Goal: Communication & Community: Answer question/provide support

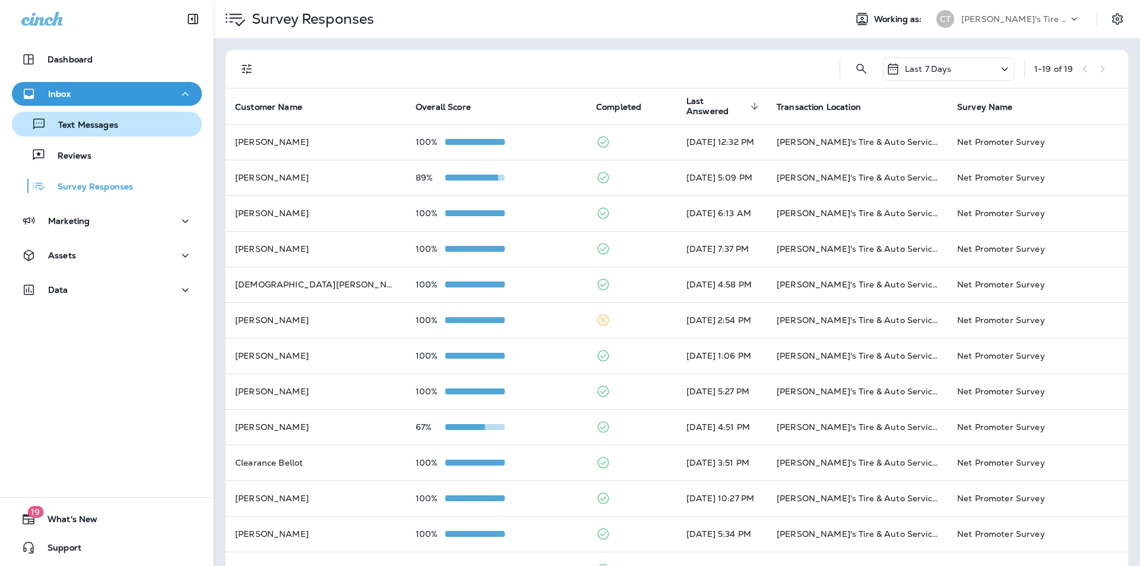
click at [87, 121] on p "Text Messages" at bounding box center [82, 125] width 72 height 11
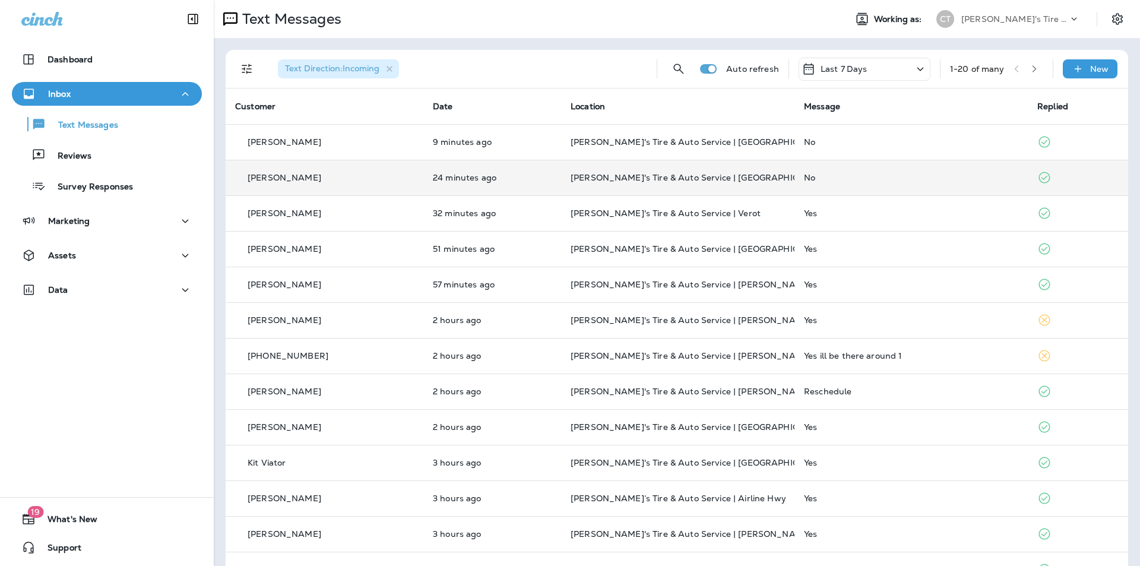
click at [913, 180] on div "No" at bounding box center [911, 177] width 214 height 9
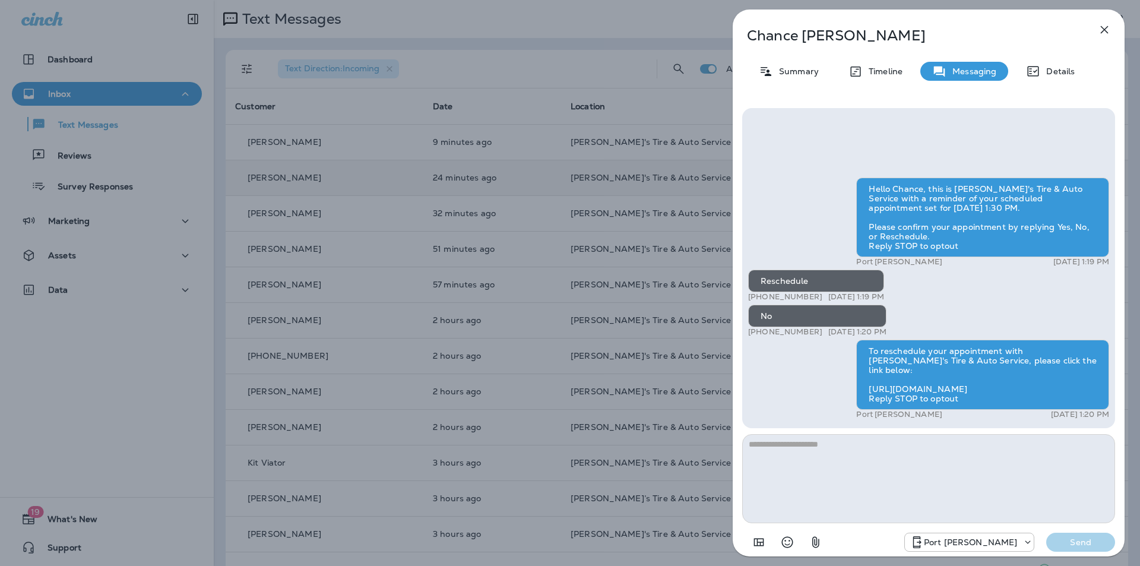
click at [1103, 30] on icon "button" at bounding box center [1105, 30] width 8 height 8
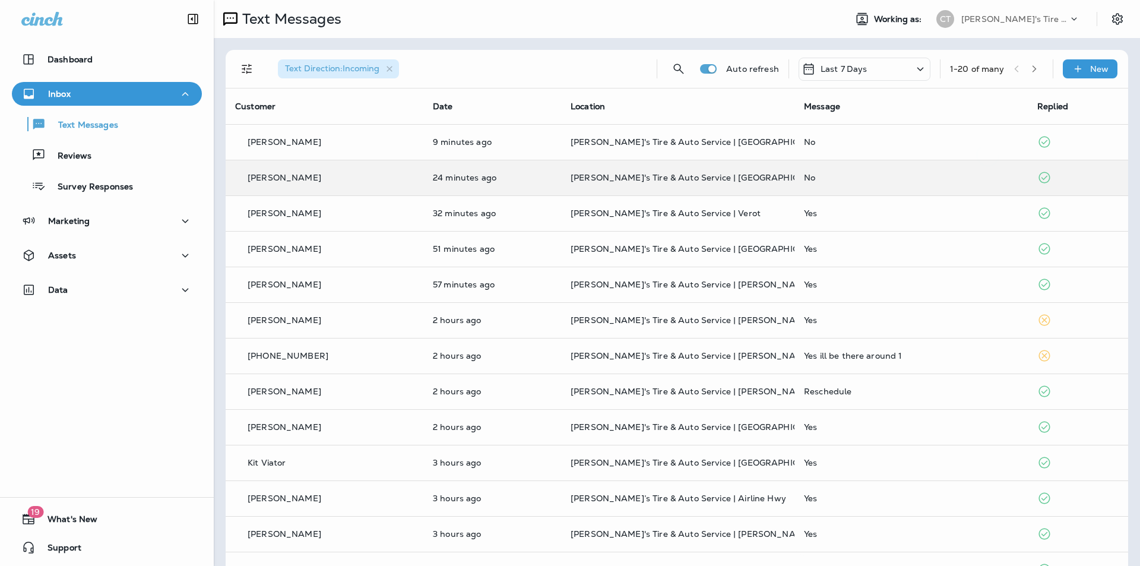
click at [903, 141] on div at bounding box center [570, 283] width 1140 height 566
click at [862, 138] on div "No" at bounding box center [911, 141] width 214 height 9
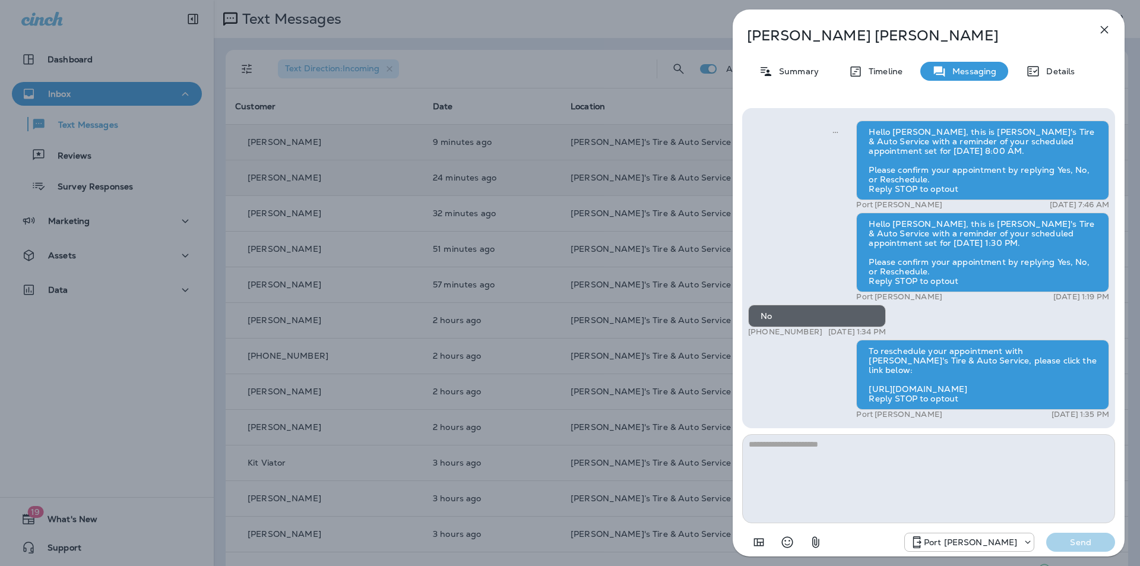
click at [1103, 28] on icon "button" at bounding box center [1105, 30] width 8 height 8
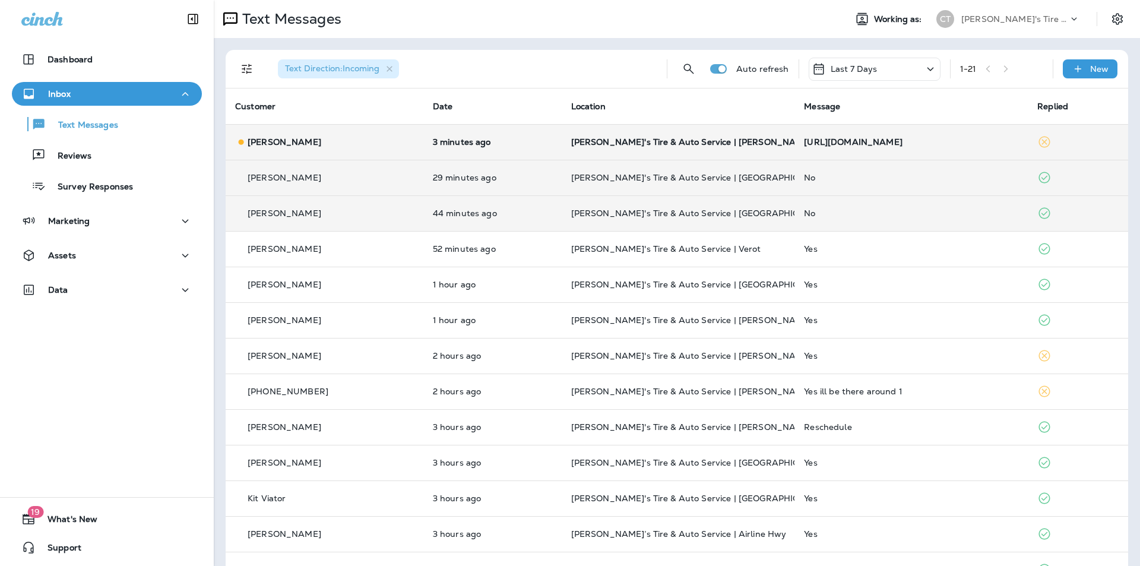
click at [854, 213] on div "No" at bounding box center [911, 212] width 214 height 9
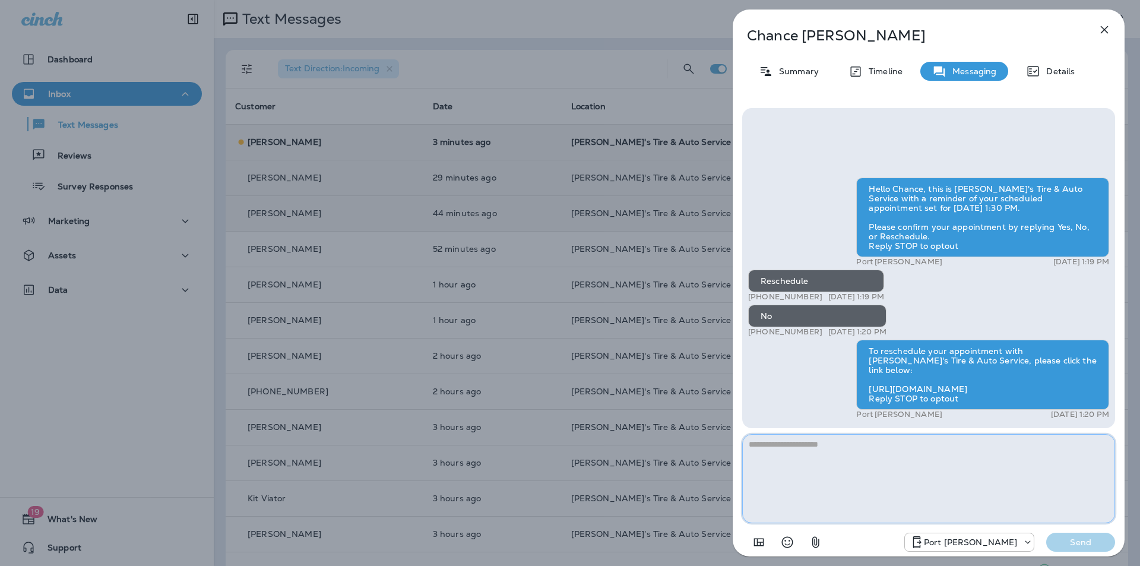
click at [858, 459] on textarea at bounding box center [928, 478] width 373 height 89
drag, startPoint x: 959, startPoint y: 444, endPoint x: 952, endPoint y: 444, distance: 7.1
click at [952, 444] on textarea "**********" at bounding box center [928, 478] width 373 height 89
drag, startPoint x: 845, startPoint y: 452, endPoint x: 749, endPoint y: 442, distance: 96.8
click at [749, 442] on textarea "**********" at bounding box center [928, 478] width 373 height 89
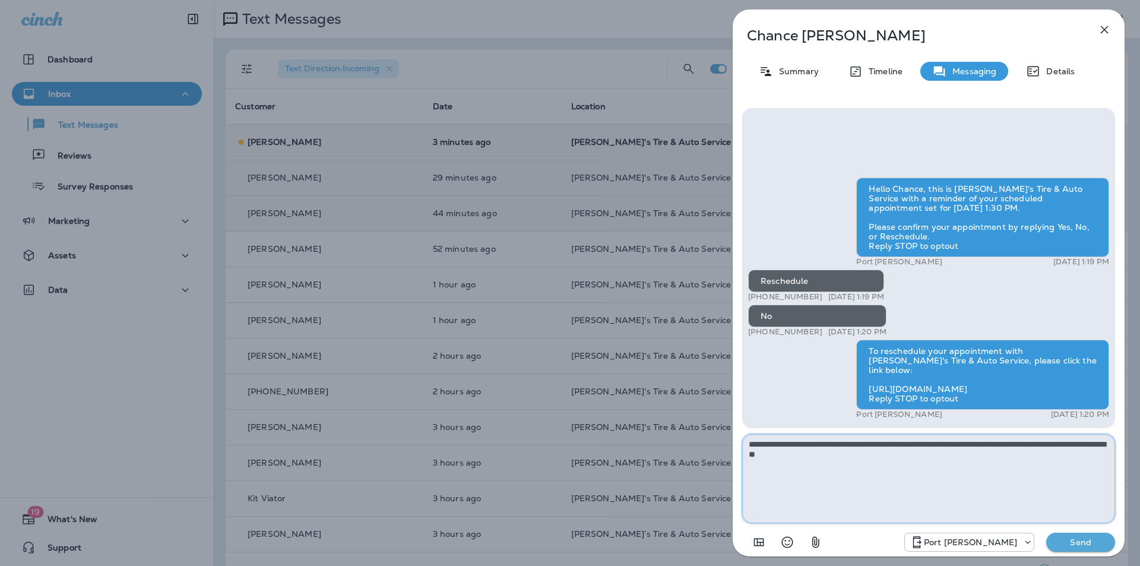
type textarea "**********"
click at [1070, 540] on p "Send" at bounding box center [1080, 542] width 50 height 11
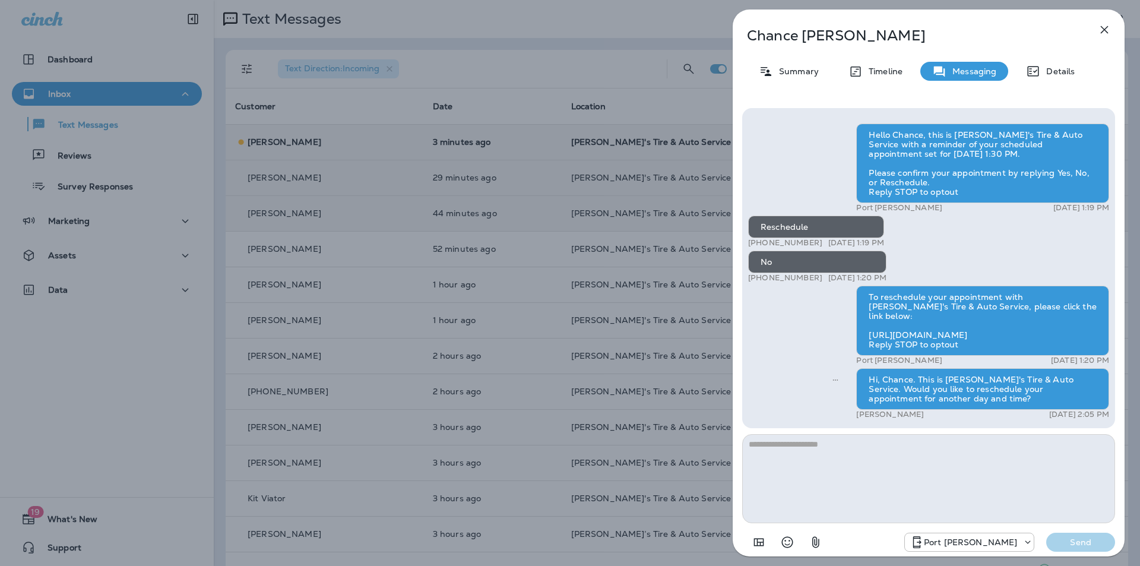
click at [629, 169] on div "[PERSON_NAME] Summary Timeline Messaging Details Hello Chance, this is [PERSON_…" at bounding box center [570, 283] width 1140 height 566
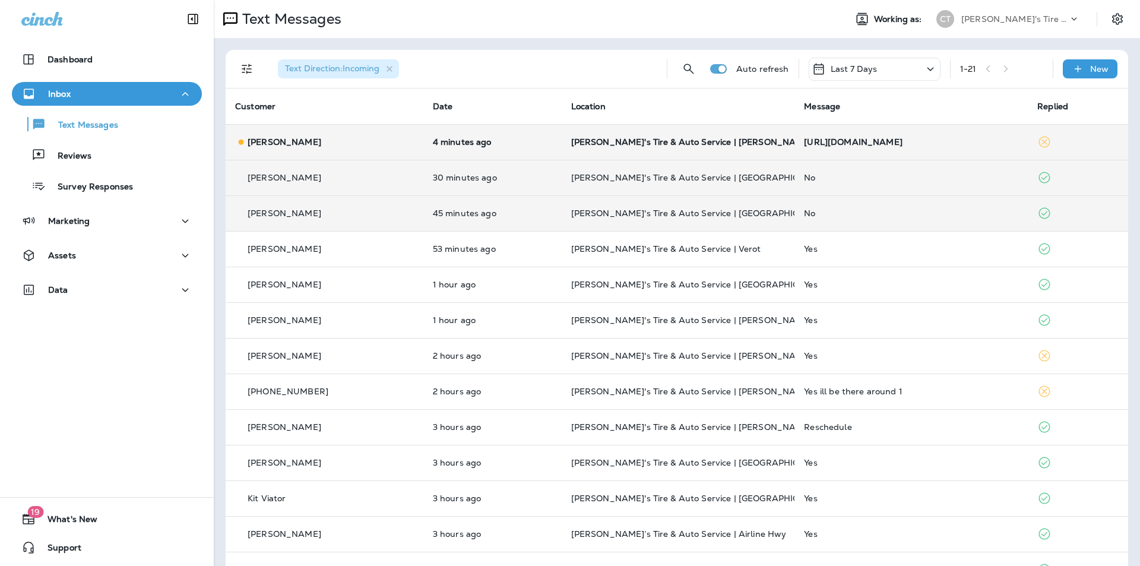
click at [879, 178] on div "No" at bounding box center [911, 177] width 214 height 9
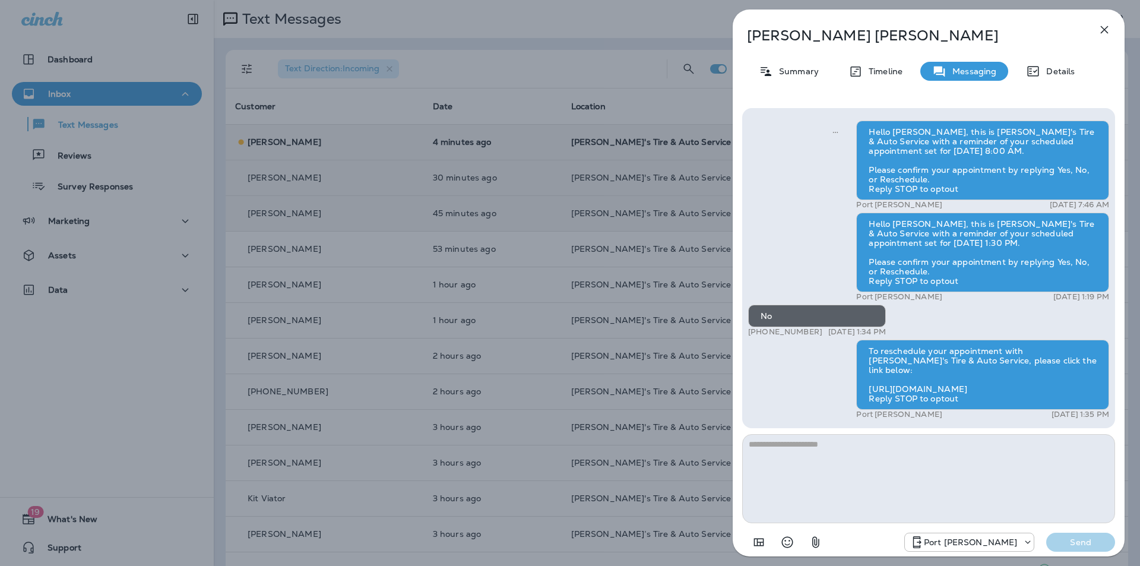
click at [764, 448] on textarea at bounding box center [928, 478] width 373 height 89
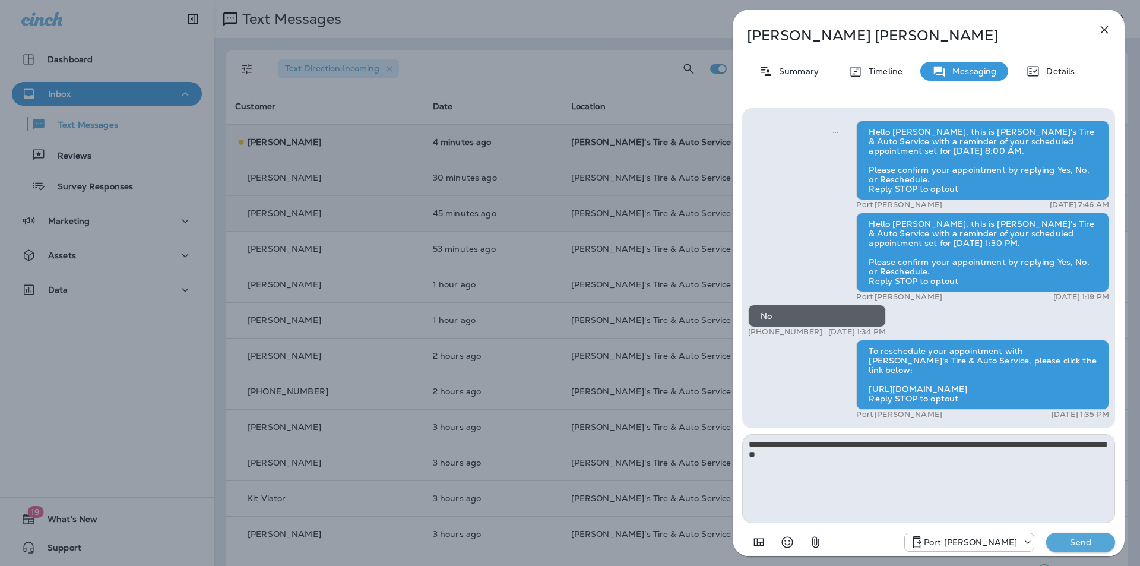
drag, startPoint x: 788, startPoint y: 443, endPoint x: 763, endPoint y: 440, distance: 25.2
click at [763, 440] on textarea "**********" at bounding box center [928, 478] width 373 height 89
type textarea "**********"
click at [1087, 543] on p "Send" at bounding box center [1080, 542] width 50 height 11
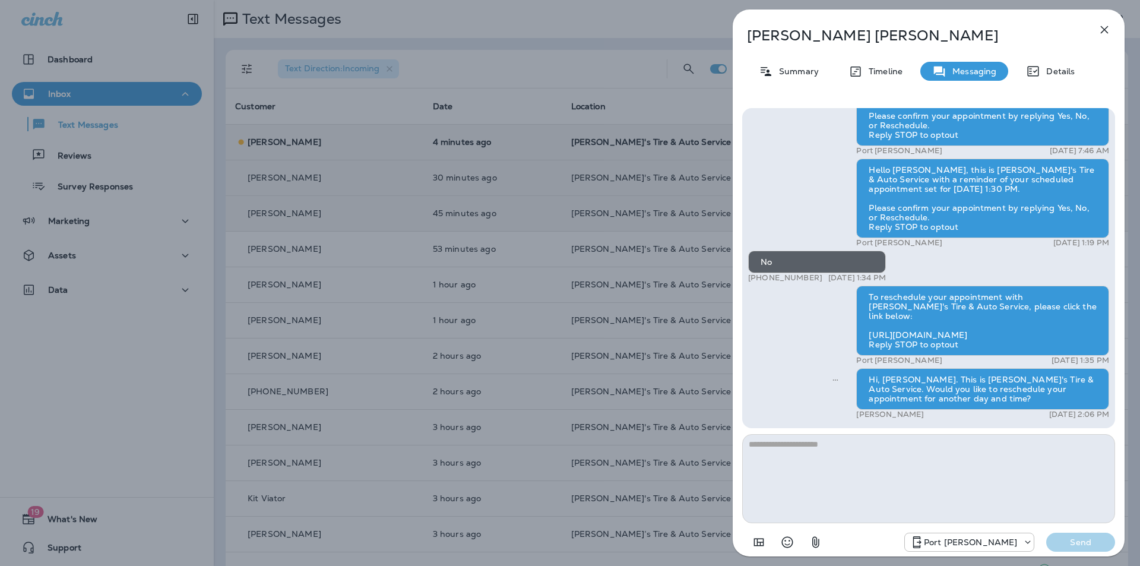
click at [1101, 27] on icon "button" at bounding box center [1105, 30] width 8 height 8
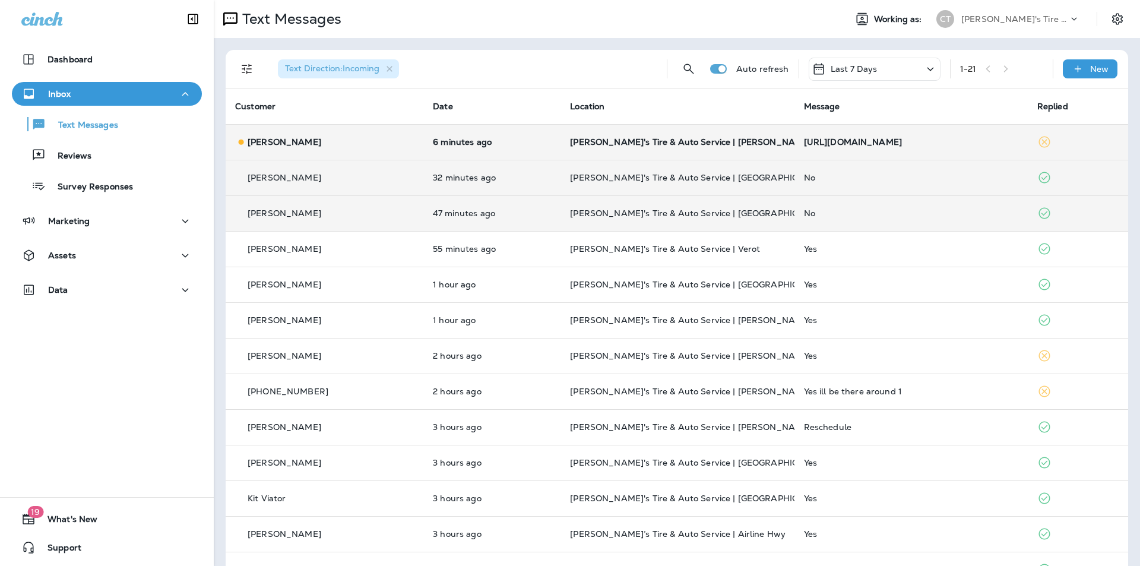
click at [853, 210] on div "No" at bounding box center [911, 212] width 214 height 9
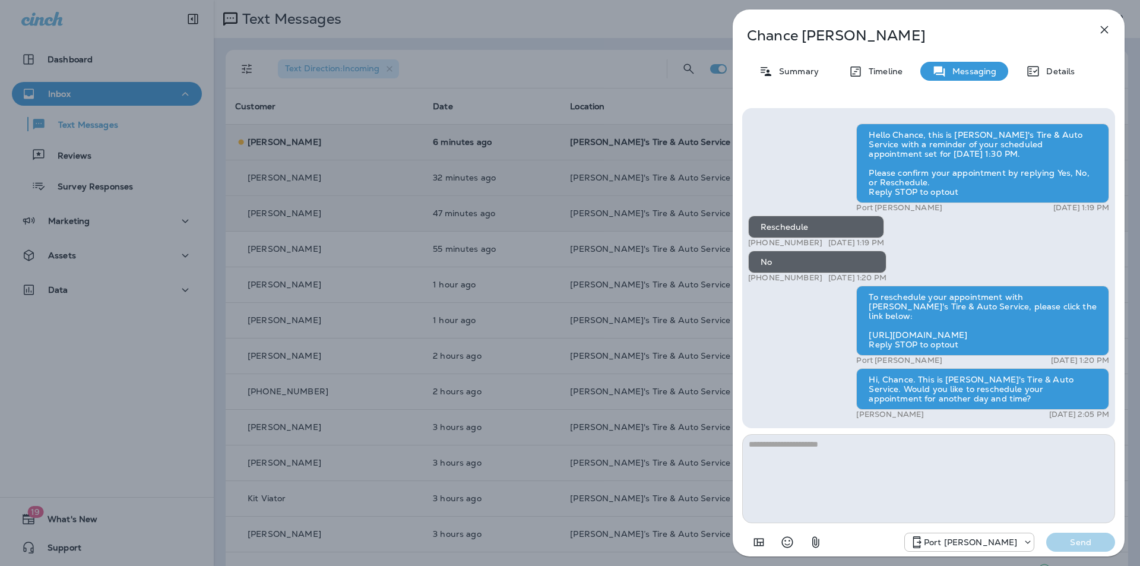
click at [1105, 27] on icon "button" at bounding box center [1104, 30] width 14 height 14
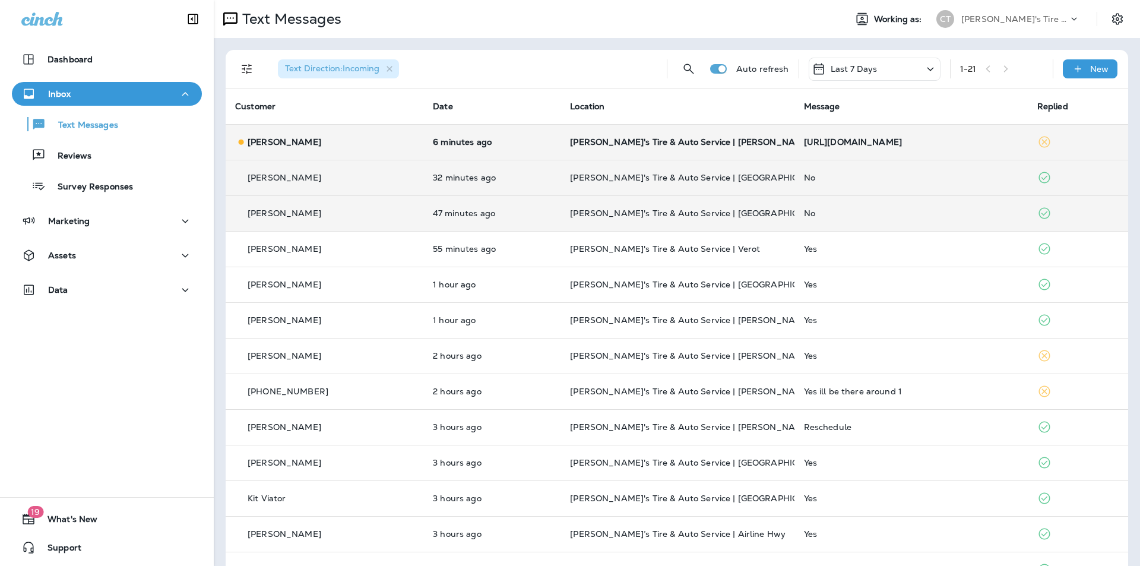
click at [846, 176] on div "No" at bounding box center [911, 177] width 214 height 9
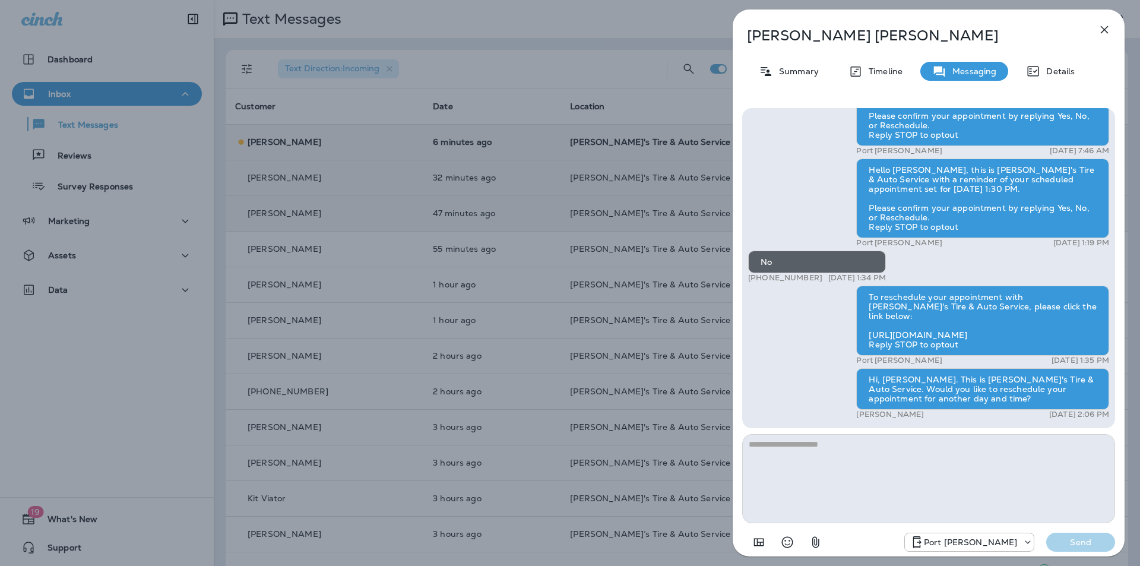
click at [1108, 27] on icon "button" at bounding box center [1104, 30] width 14 height 14
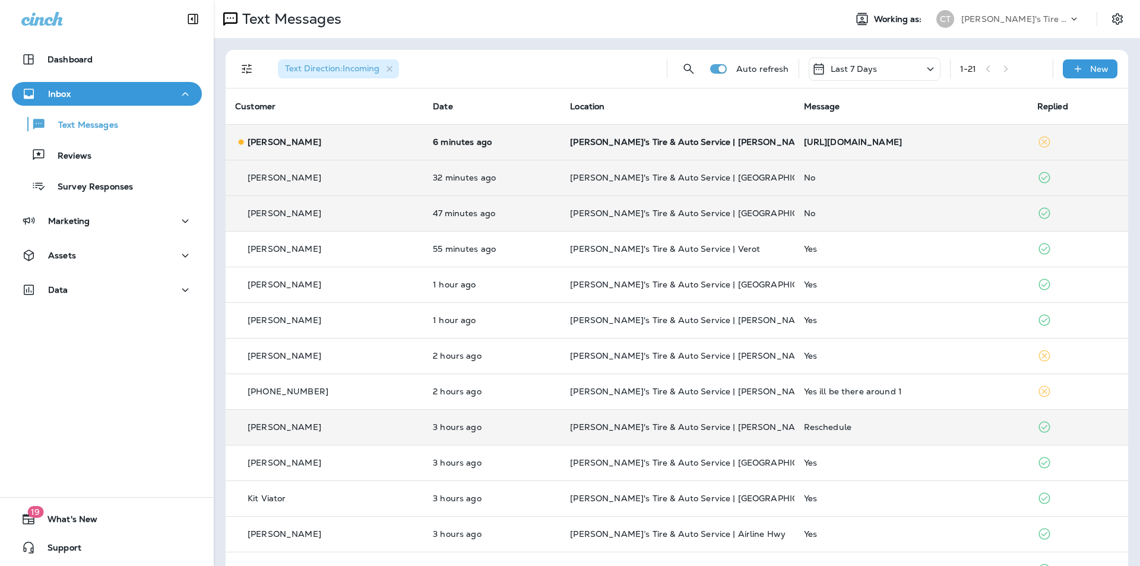
click at [877, 425] on div "Reschedule" at bounding box center [911, 426] width 214 height 9
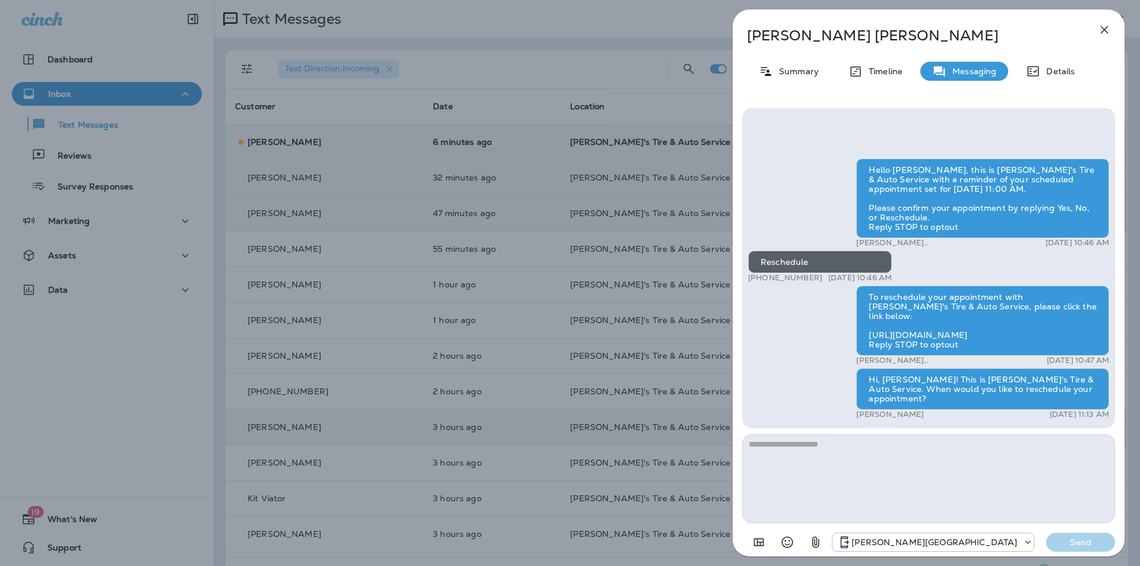
click at [1103, 28] on icon "button" at bounding box center [1104, 30] width 14 height 14
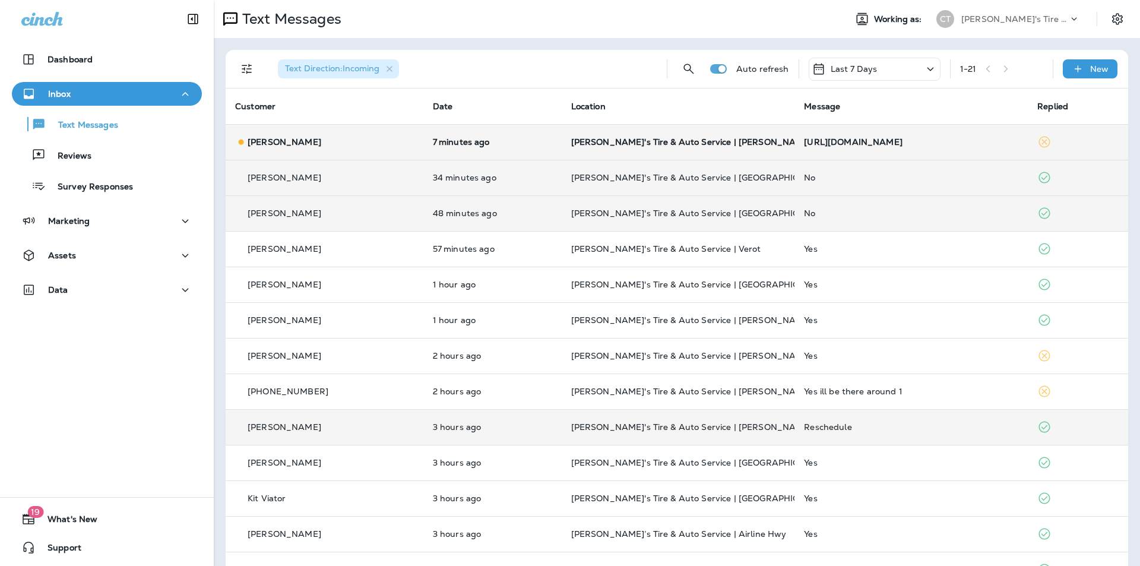
click at [870, 210] on div "No" at bounding box center [911, 212] width 214 height 9
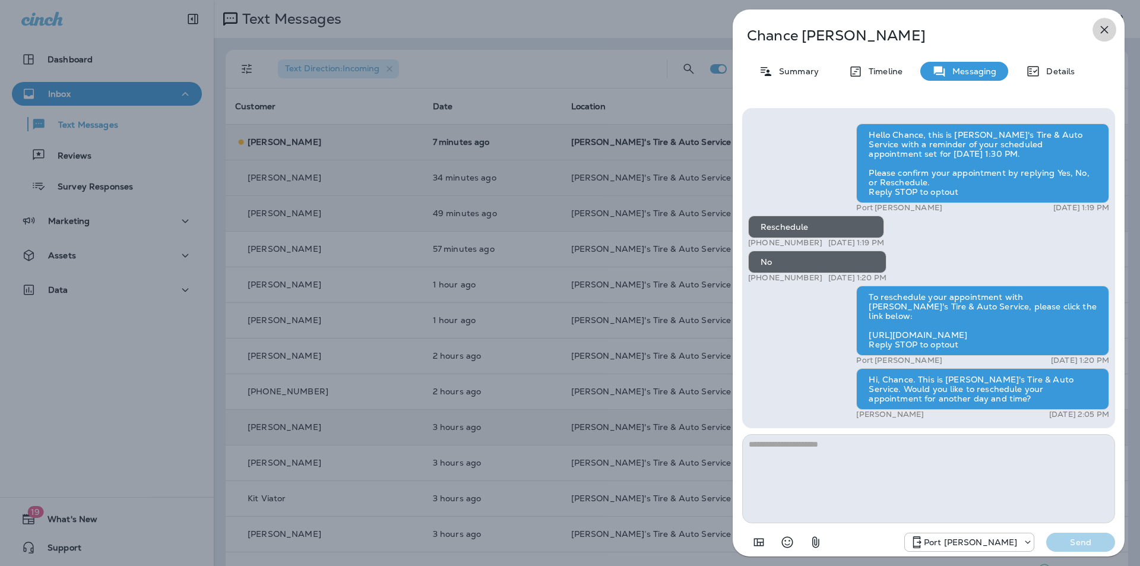
click at [1106, 27] on icon "button" at bounding box center [1105, 30] width 8 height 8
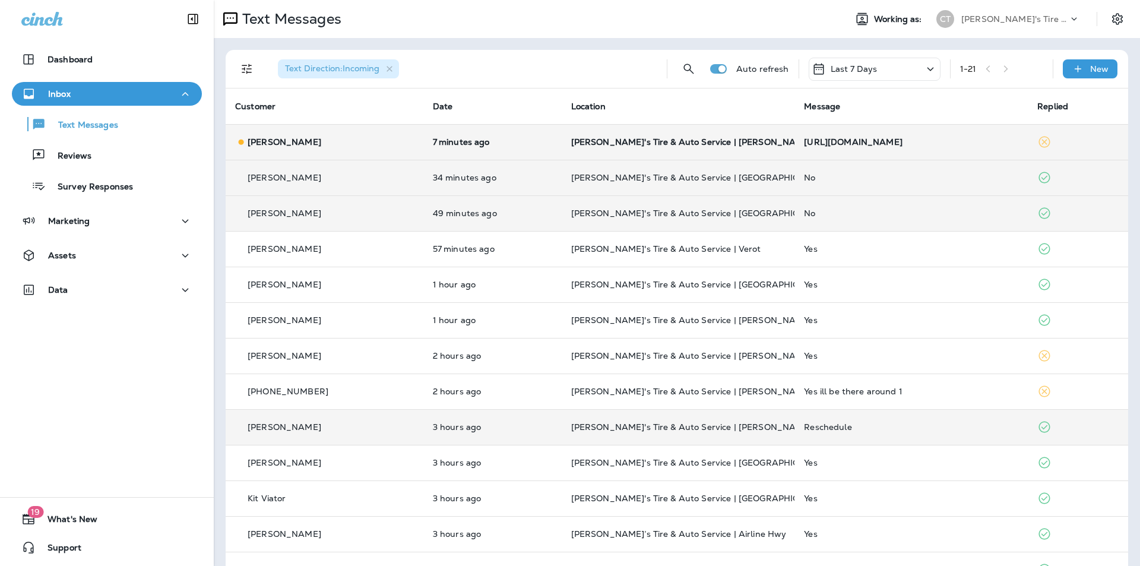
click at [844, 173] on div "No" at bounding box center [911, 177] width 214 height 9
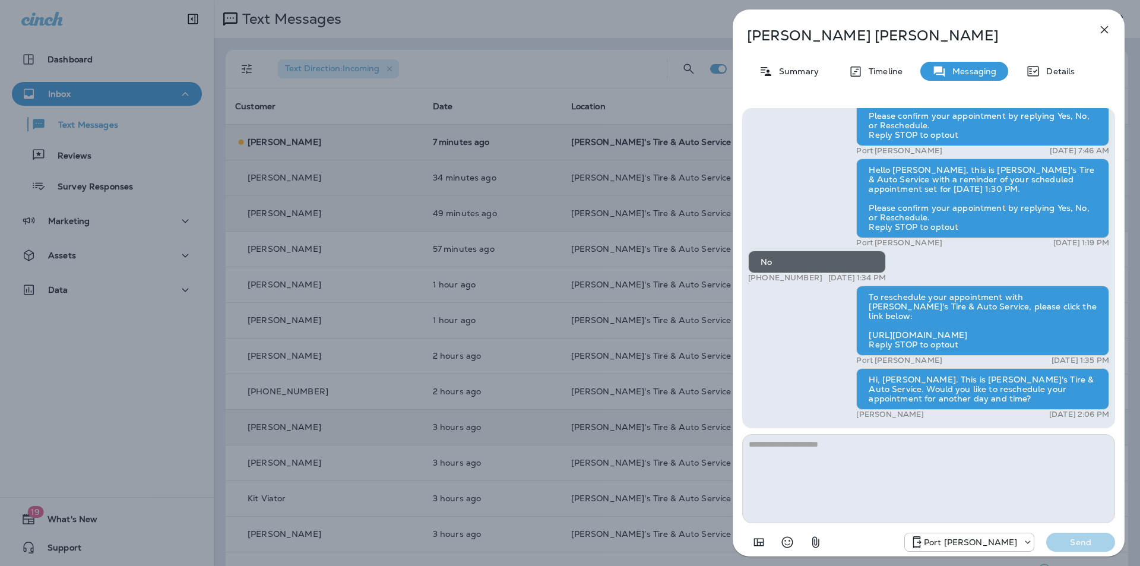
click at [1105, 28] on icon "button" at bounding box center [1104, 30] width 14 height 14
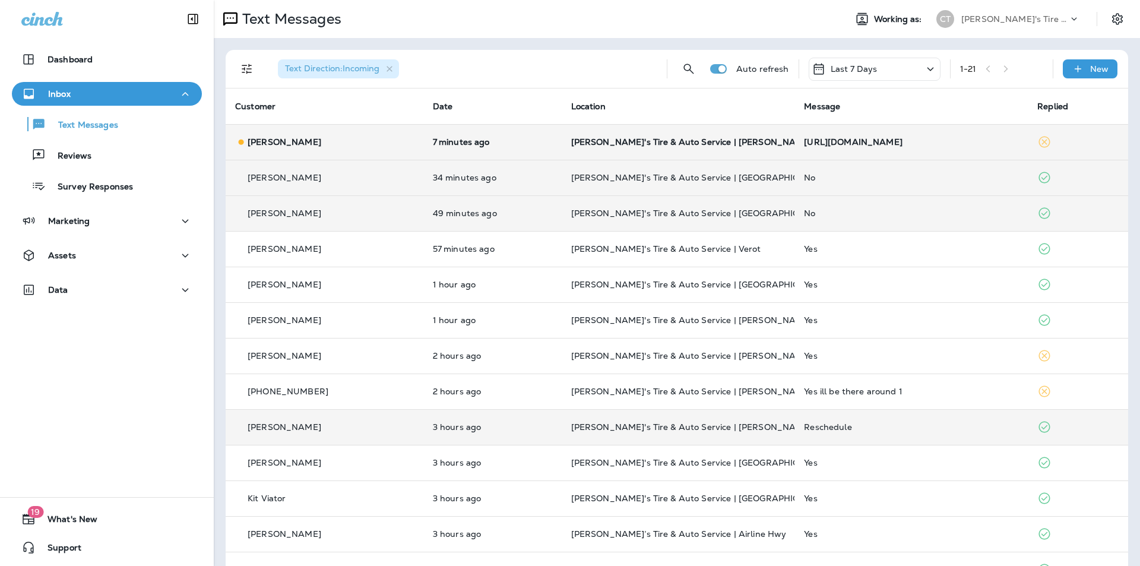
click at [882, 420] on td "Reschedule" at bounding box center [910, 427] width 233 height 36
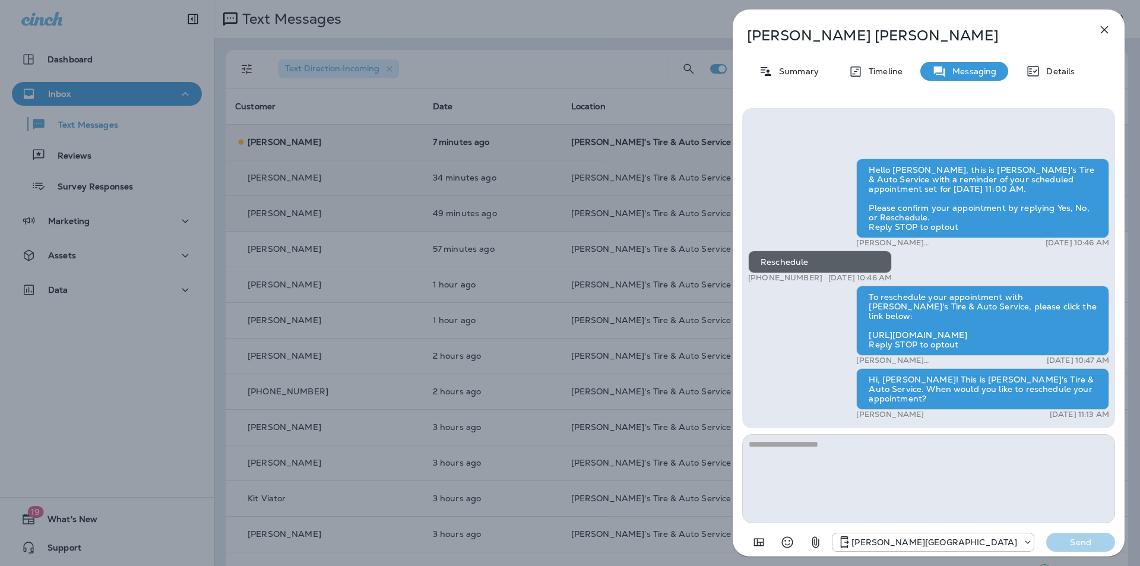
click at [1107, 26] on icon "button" at bounding box center [1105, 30] width 8 height 8
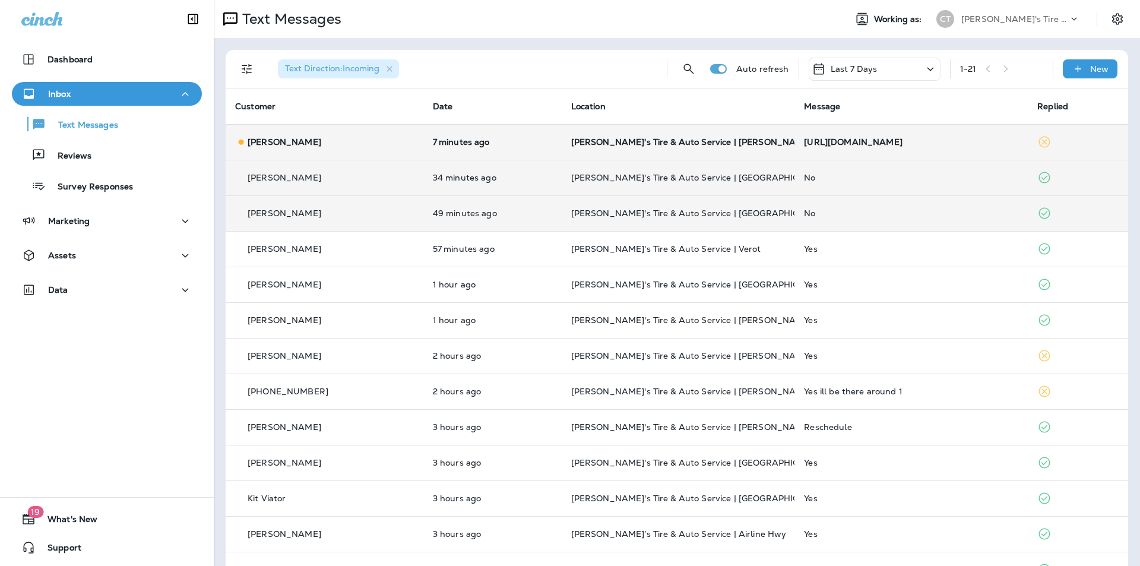
click at [727, 136] on td "[PERSON_NAME]'s Tire & Auto Service | [PERSON_NAME]" at bounding box center [678, 142] width 233 height 36
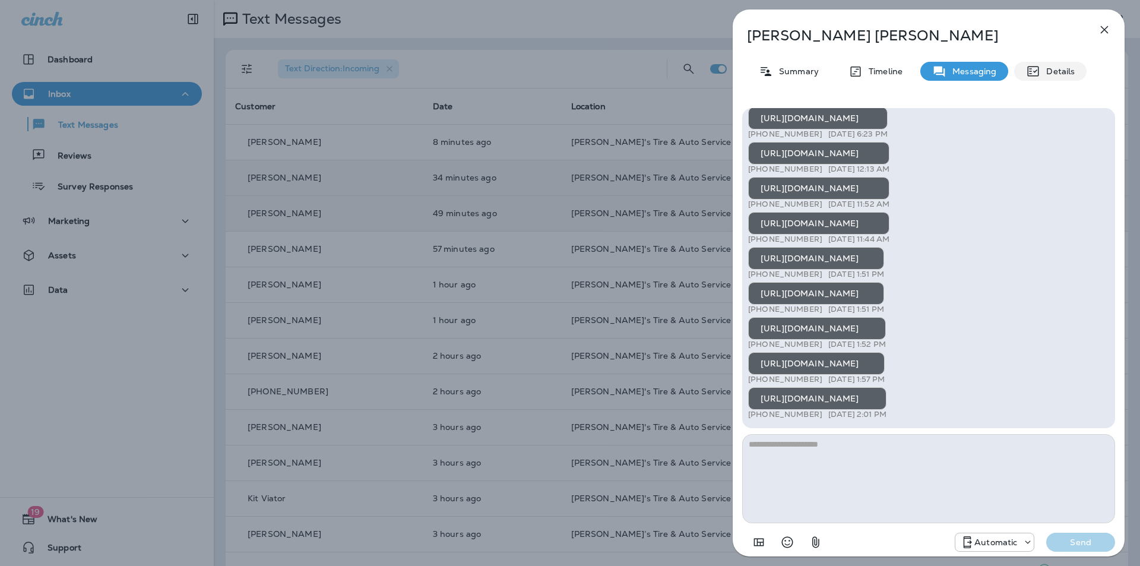
click at [1058, 72] on p "Details" at bounding box center [1057, 70] width 34 height 9
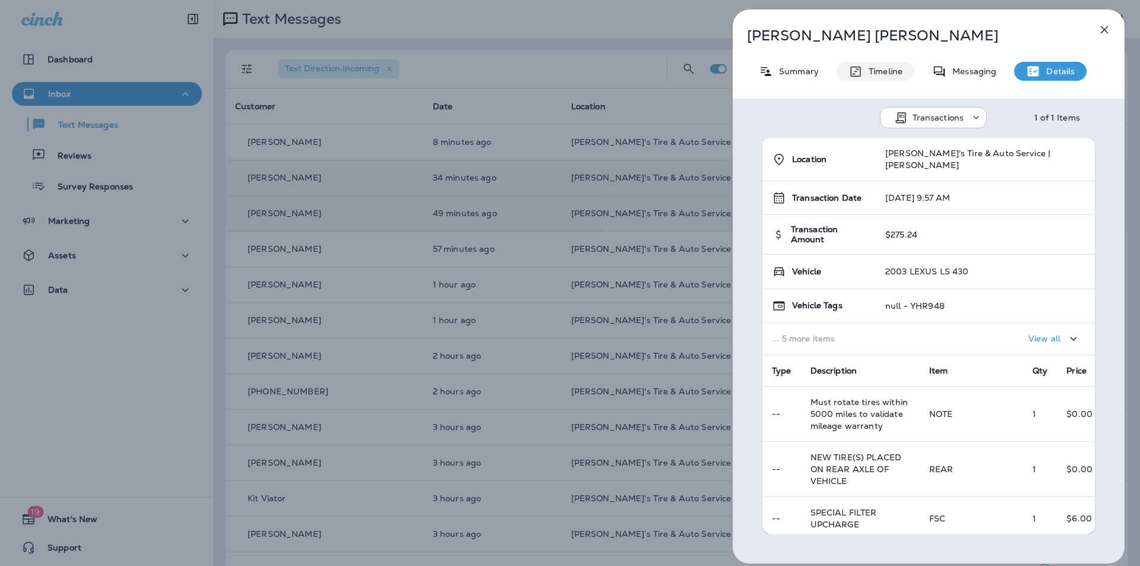
click at [890, 68] on p "Timeline" at bounding box center [882, 70] width 40 height 9
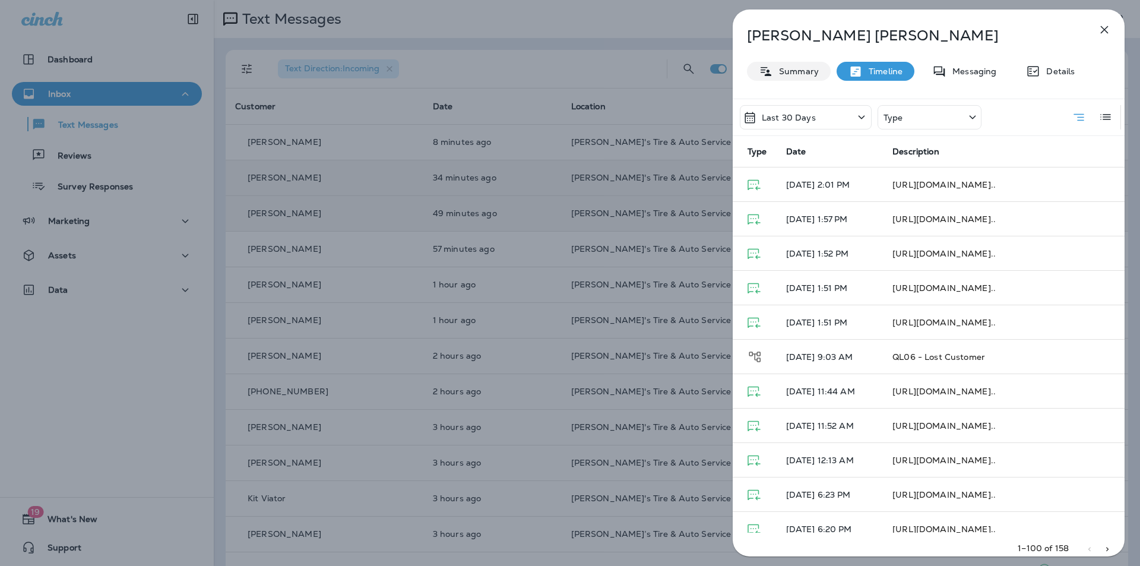
click at [798, 76] on div "Summary" at bounding box center [789, 71] width 84 height 19
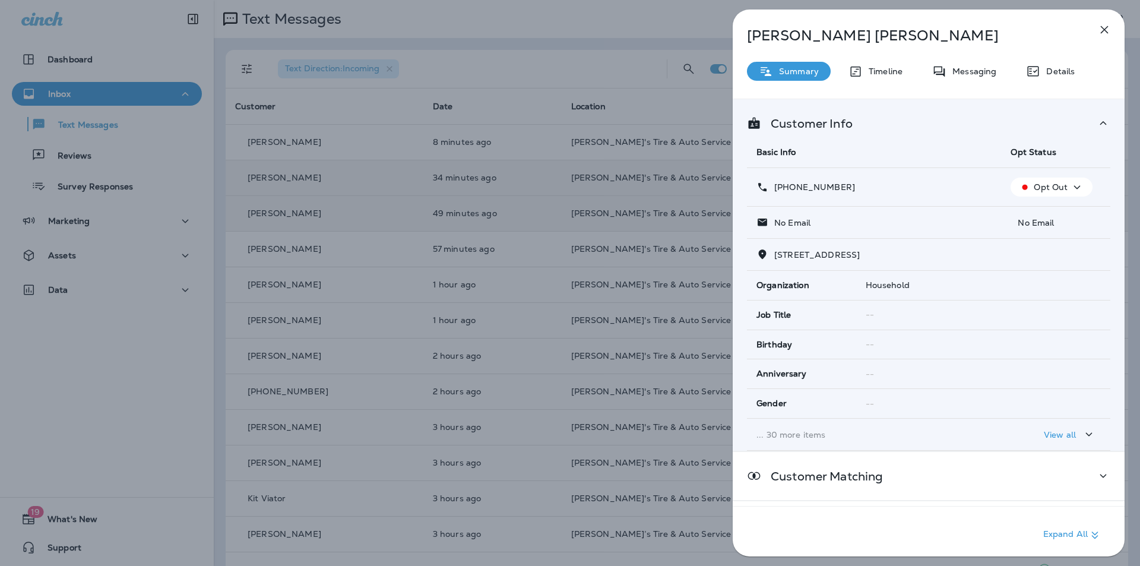
click at [1074, 184] on icon "button" at bounding box center [1077, 187] width 14 height 15
click at [1076, 156] on th "Opt Status" at bounding box center [1055, 152] width 109 height 31
click at [1021, 148] on span "Opt Status" at bounding box center [1032, 152] width 45 height 11
click at [944, 158] on th "Basic Info" at bounding box center [874, 152] width 254 height 31
click at [937, 208] on td "No Email" at bounding box center [874, 223] width 254 height 32
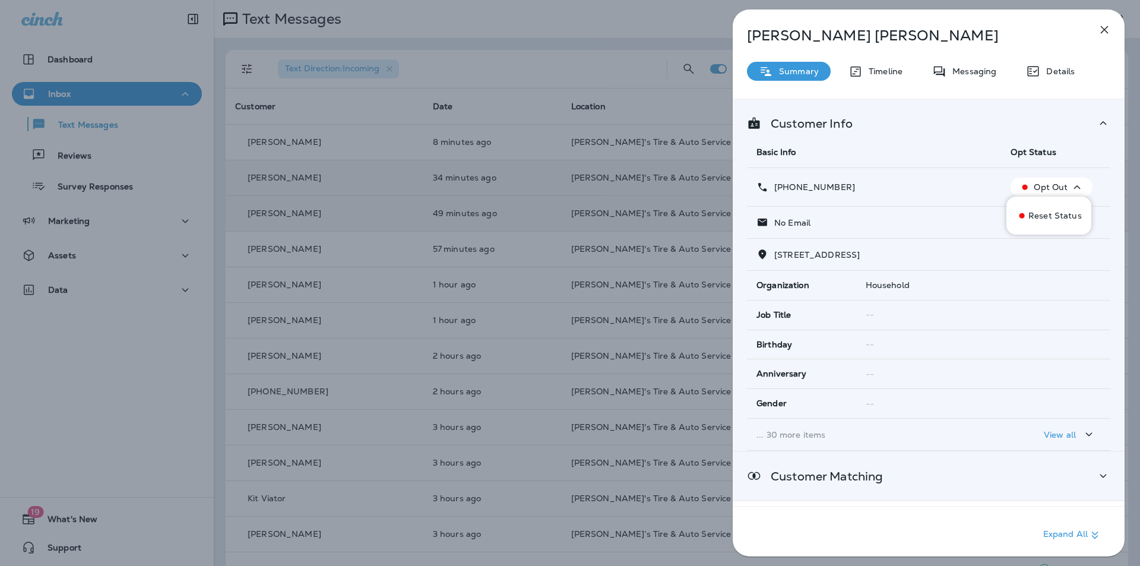
click at [1098, 475] on icon at bounding box center [1103, 475] width 14 height 15
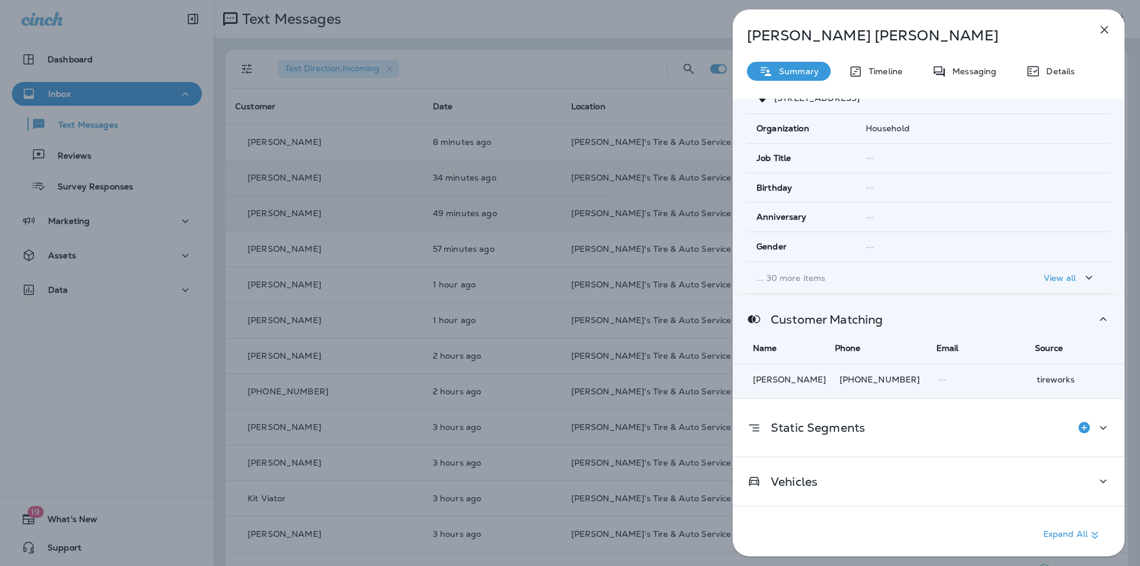
scroll to position [163, 0]
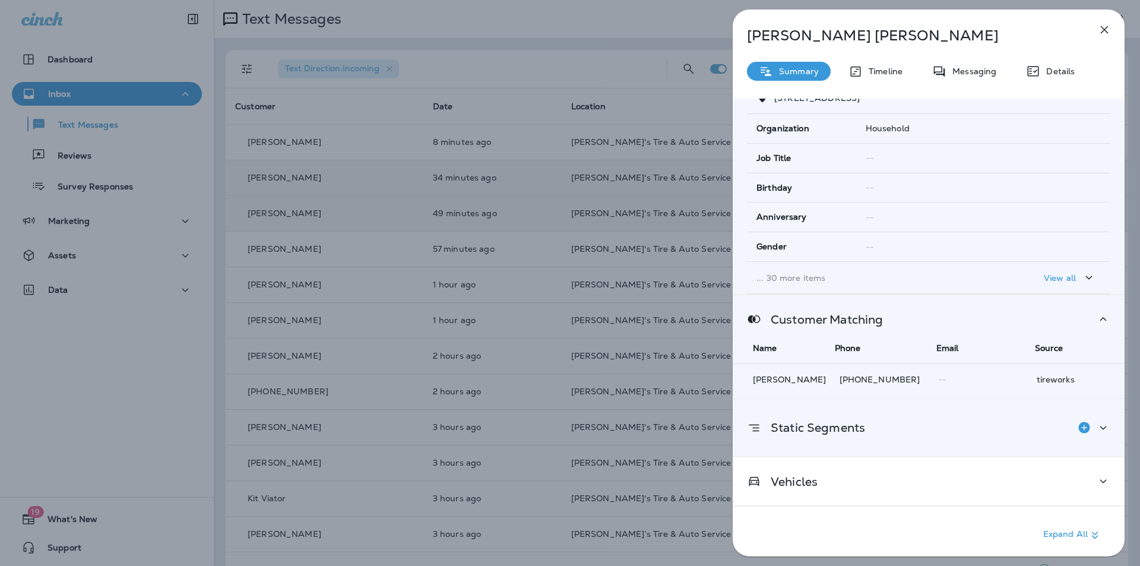
click at [756, 420] on icon at bounding box center [754, 427] width 14 height 15
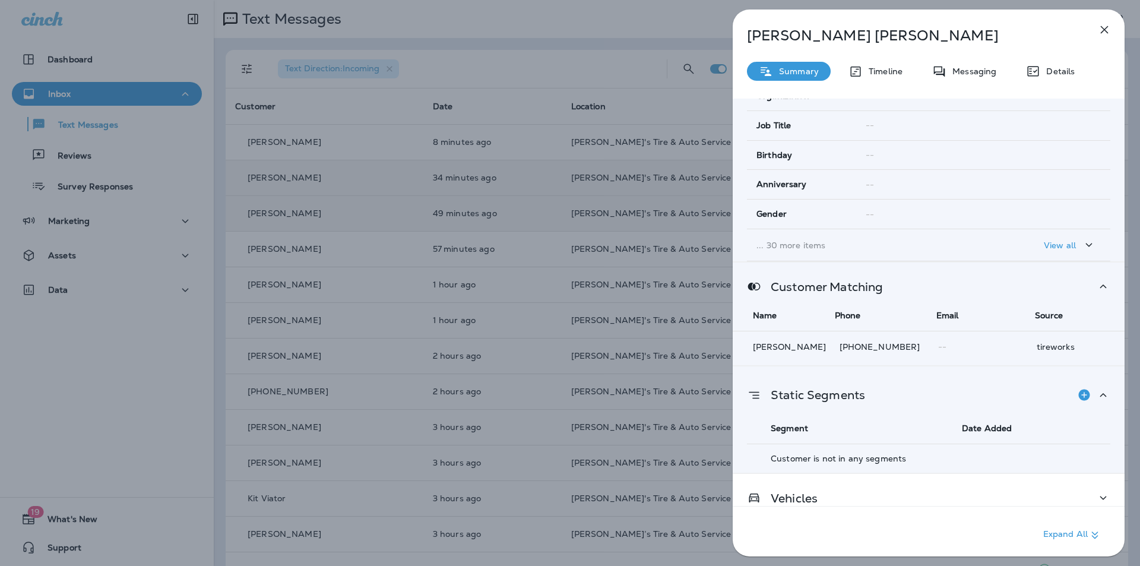
scroll to position [212, 0]
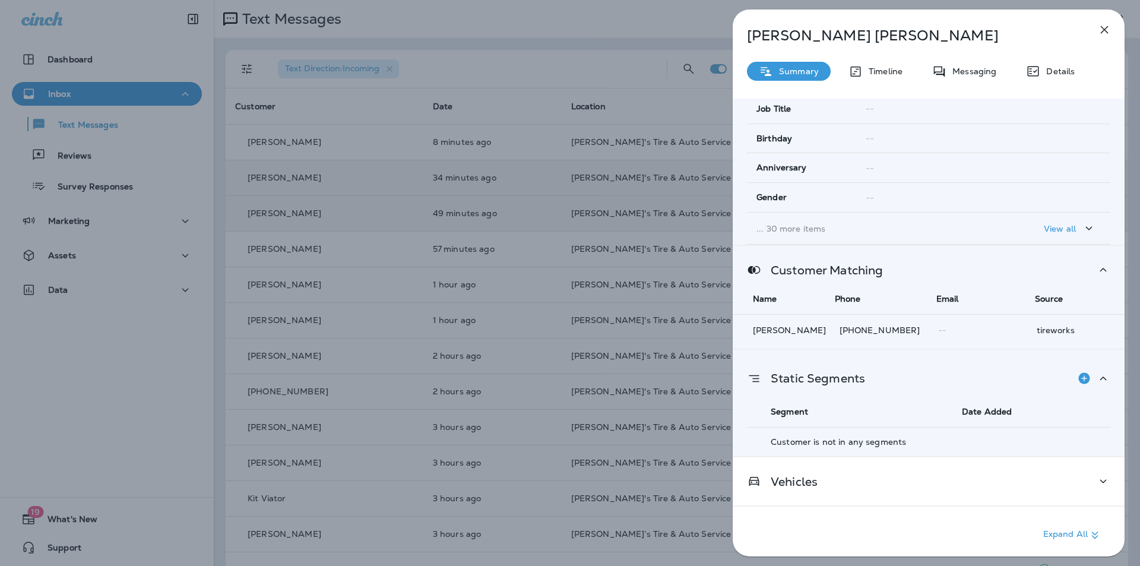
click at [1106, 29] on icon "button" at bounding box center [1104, 30] width 14 height 14
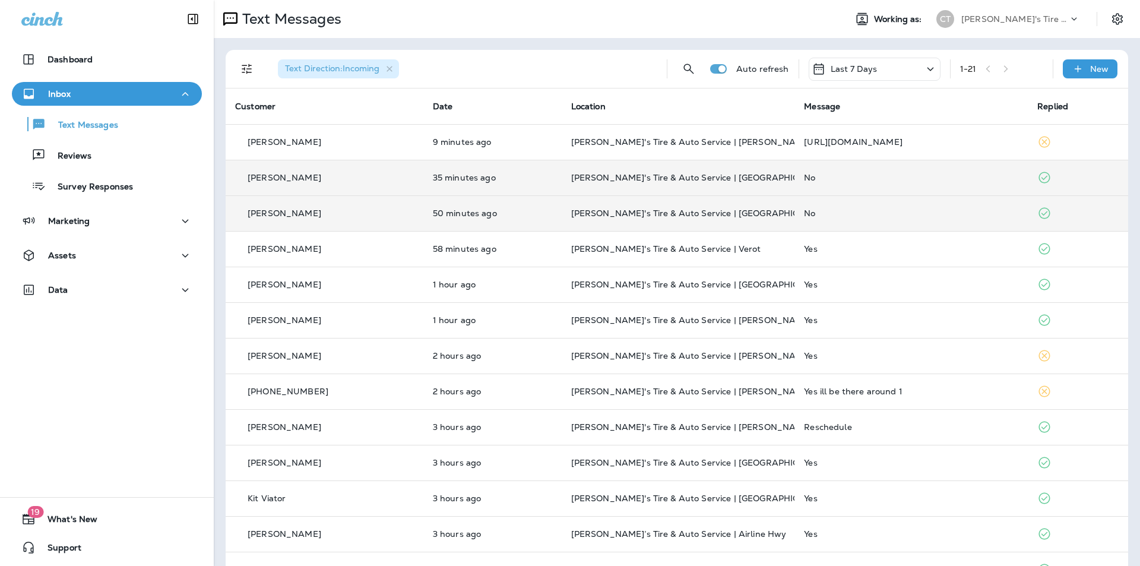
click at [895, 218] on td "No" at bounding box center [910, 213] width 233 height 36
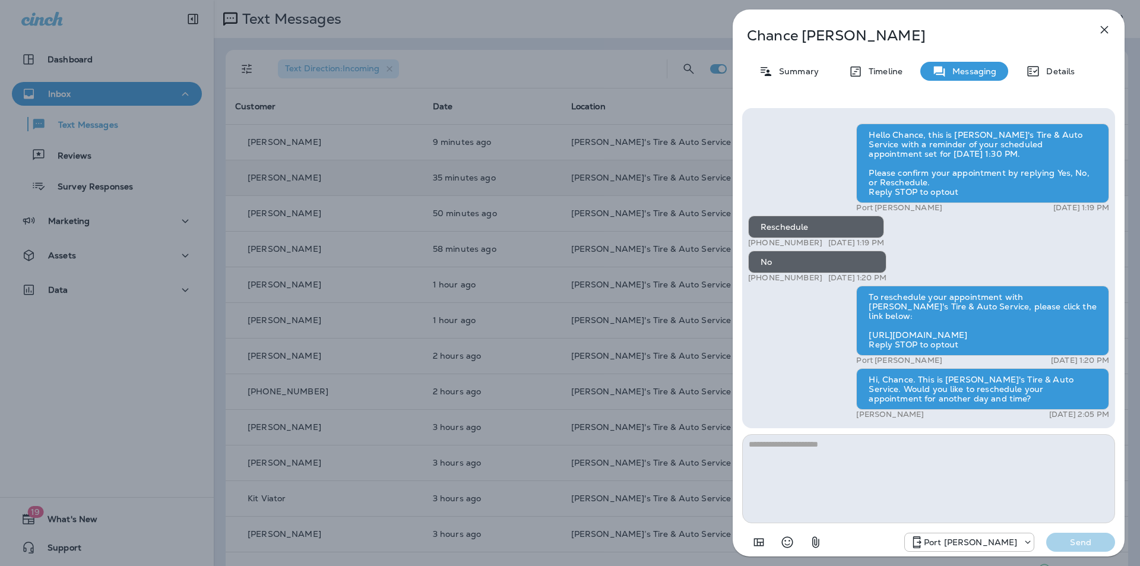
click at [1107, 28] on icon "button" at bounding box center [1104, 30] width 14 height 14
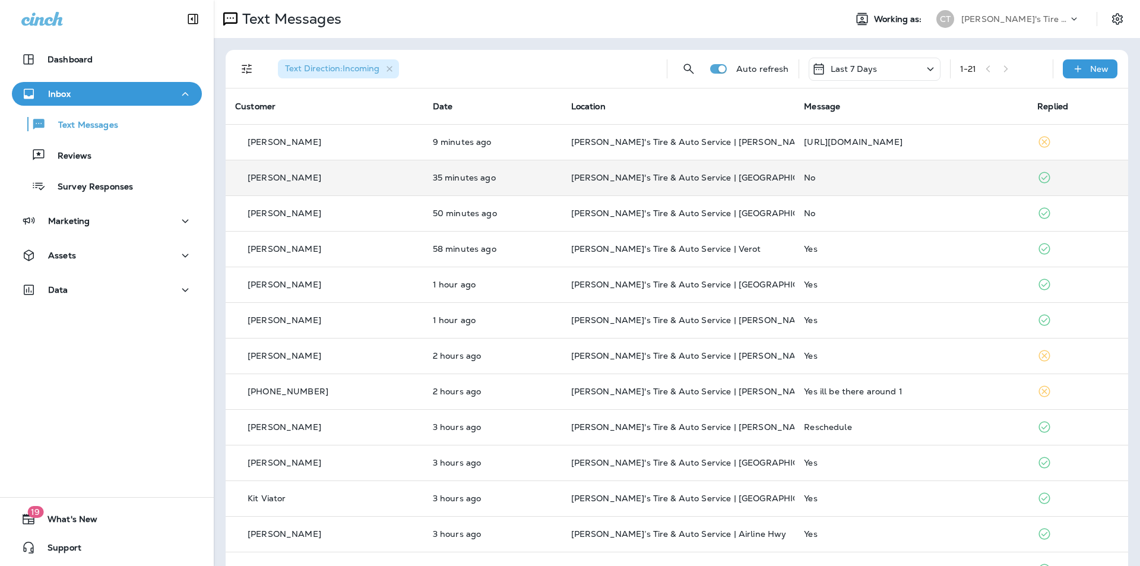
click at [881, 178] on div "No" at bounding box center [911, 177] width 214 height 9
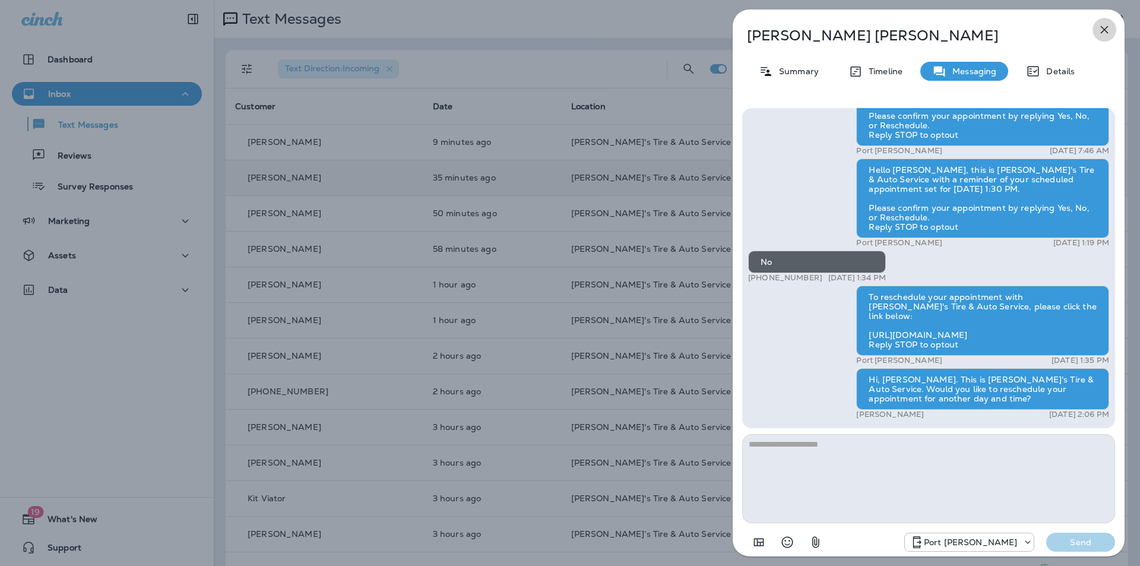
click at [1102, 30] on icon "button" at bounding box center [1104, 30] width 14 height 14
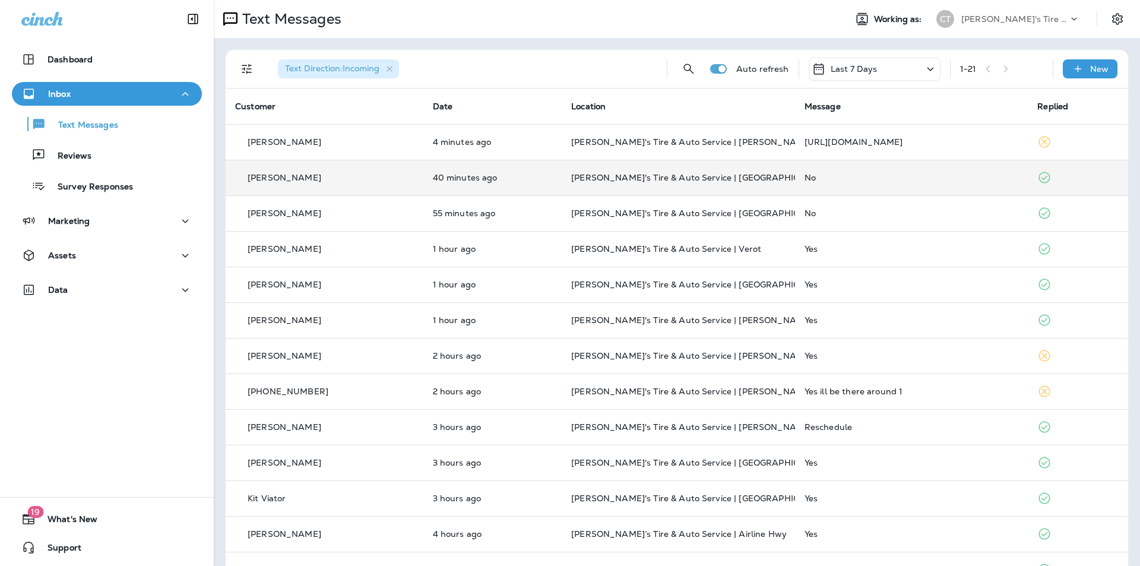
click at [867, 177] on div "No" at bounding box center [911, 177] width 214 height 9
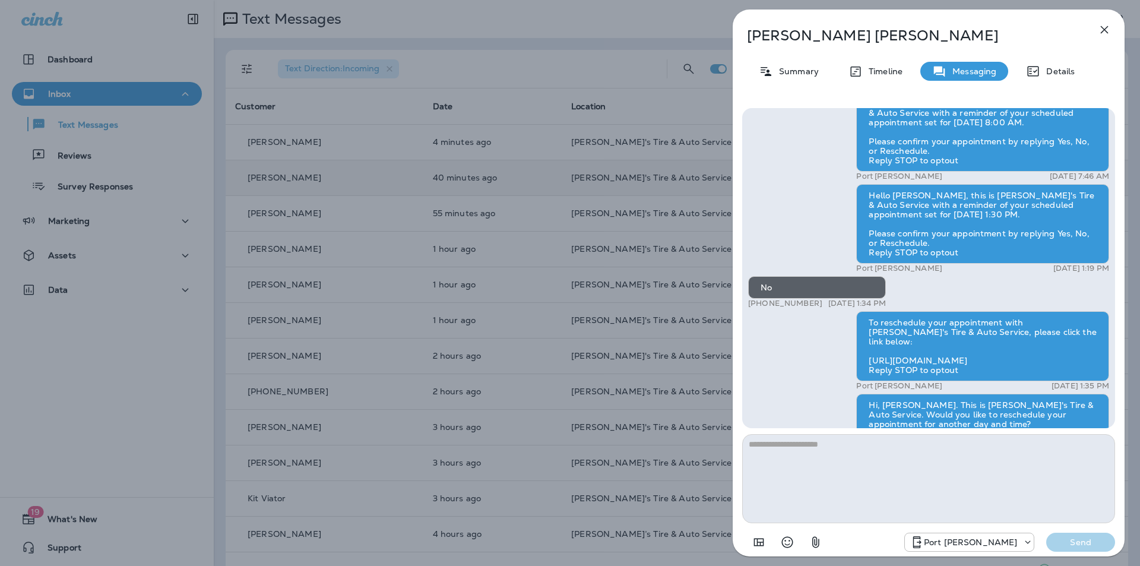
scroll to position [-38, 0]
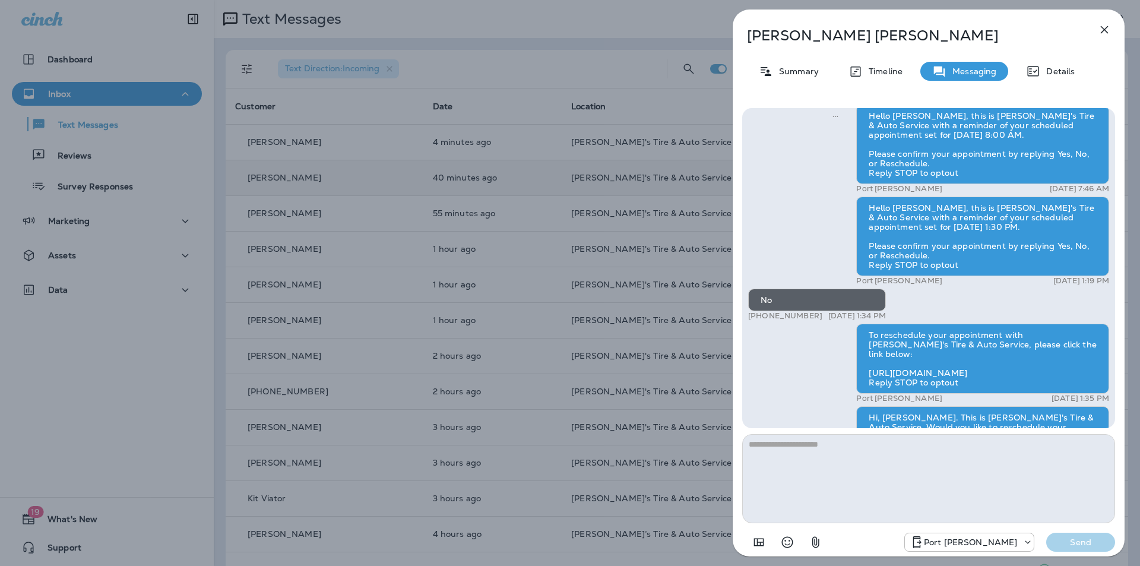
click at [1101, 28] on icon "button" at bounding box center [1104, 30] width 14 height 14
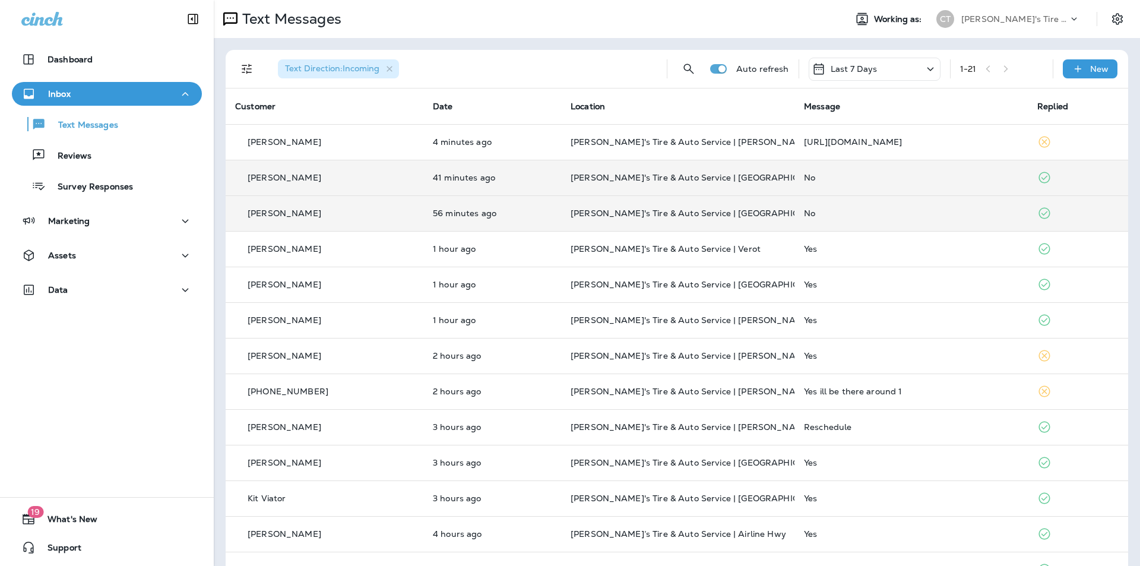
click at [887, 211] on div "No" at bounding box center [911, 212] width 214 height 9
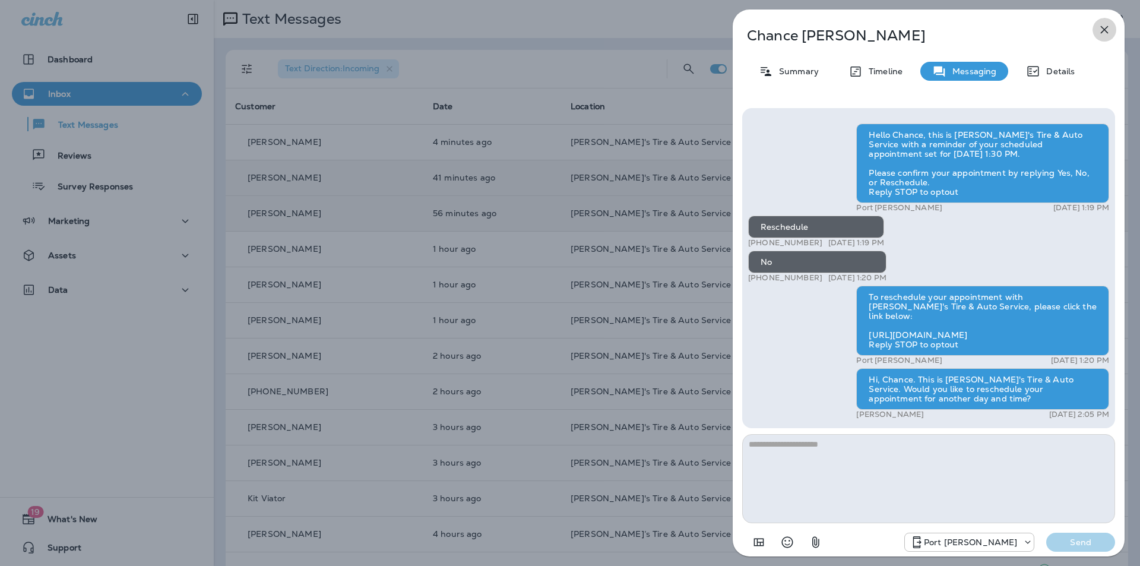
click at [1105, 29] on icon "button" at bounding box center [1105, 30] width 8 height 8
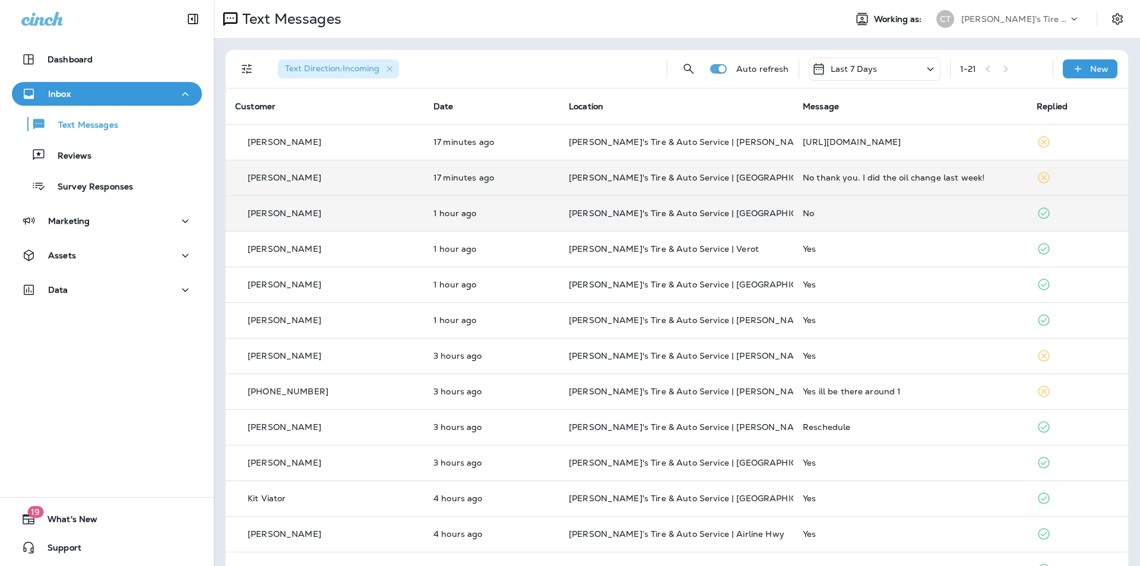
click at [892, 169] on td "No thank you. I did the oil change last week!" at bounding box center [910, 178] width 234 height 36
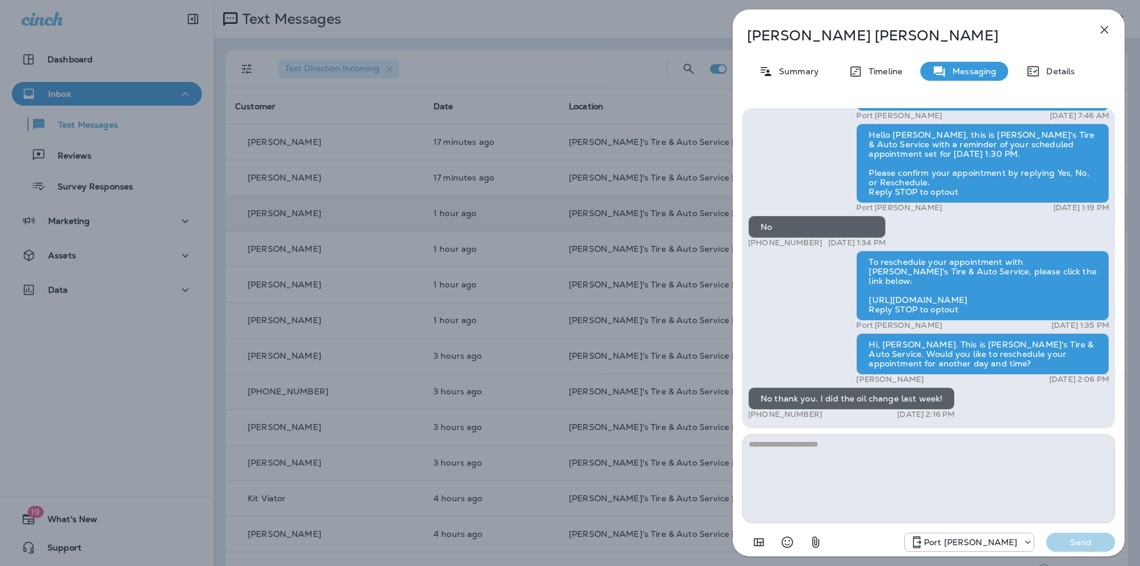
click at [776, 452] on textarea at bounding box center [928, 478] width 373 height 89
type textarea "*"
type textarea "**********"
drag, startPoint x: 1082, startPoint y: 544, endPoint x: 1066, endPoint y: 543, distance: 16.1
click at [1083, 544] on p "Send" at bounding box center [1080, 542] width 50 height 11
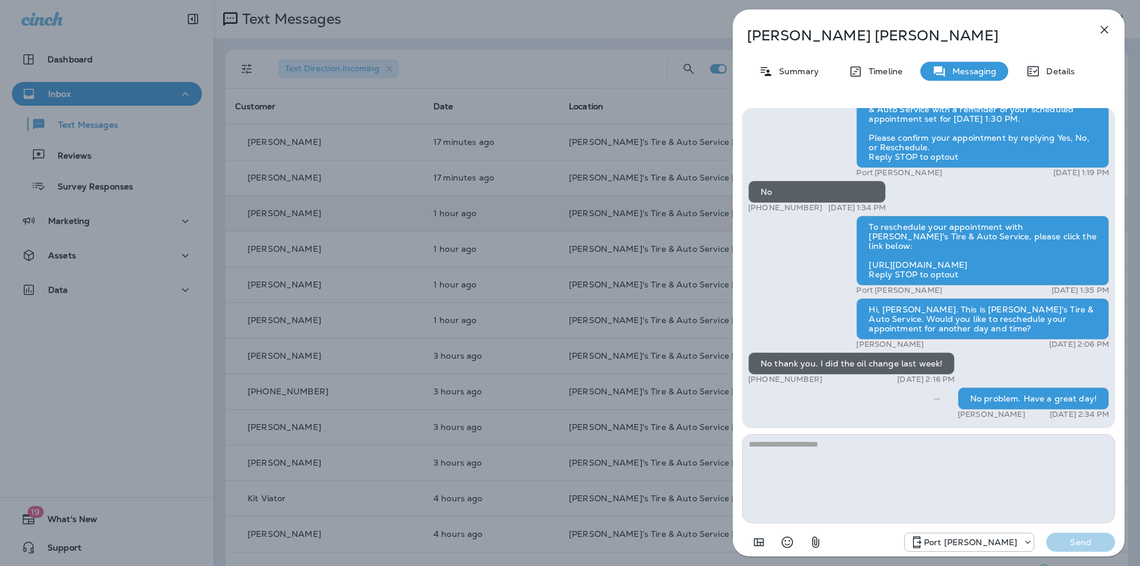
click at [1103, 29] on icon "button" at bounding box center [1105, 30] width 8 height 8
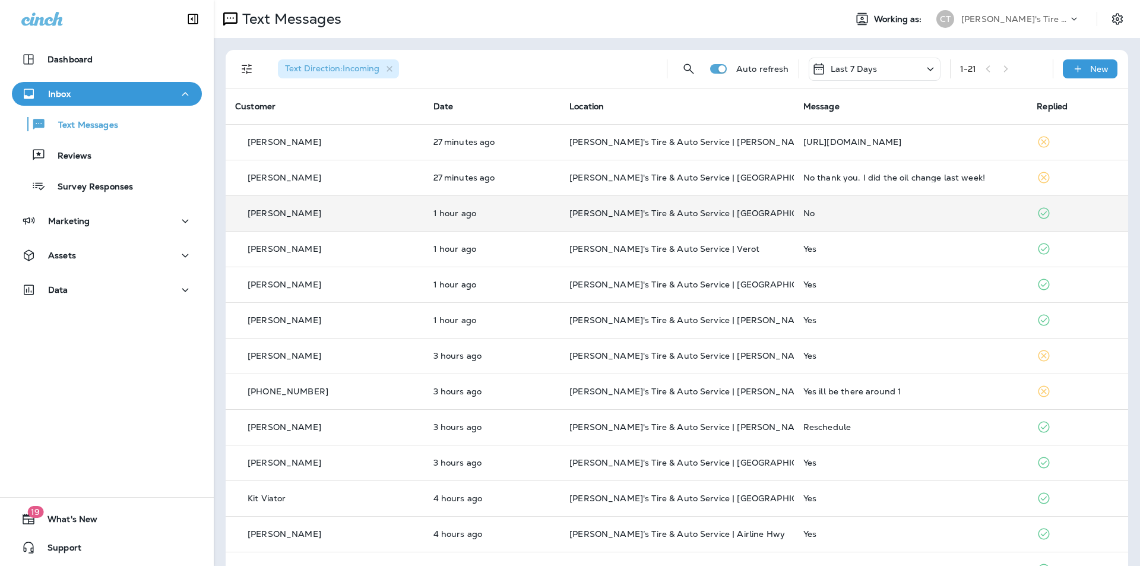
click at [837, 224] on td "No" at bounding box center [911, 213] width 234 height 36
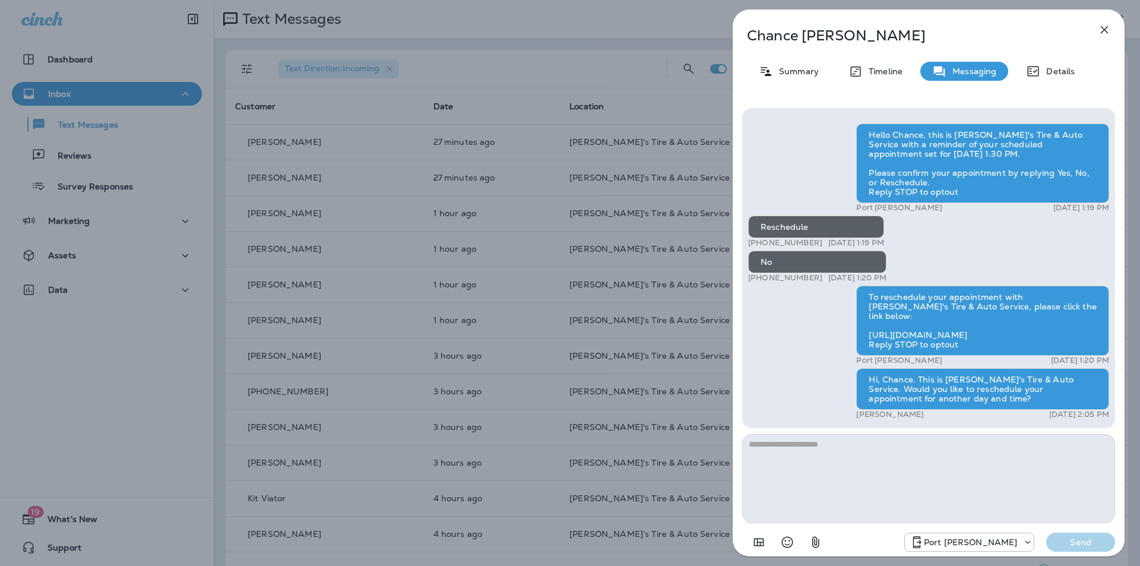
click at [1102, 30] on icon "button" at bounding box center [1104, 30] width 14 height 14
